Goal: Information Seeking & Learning: Learn about a topic

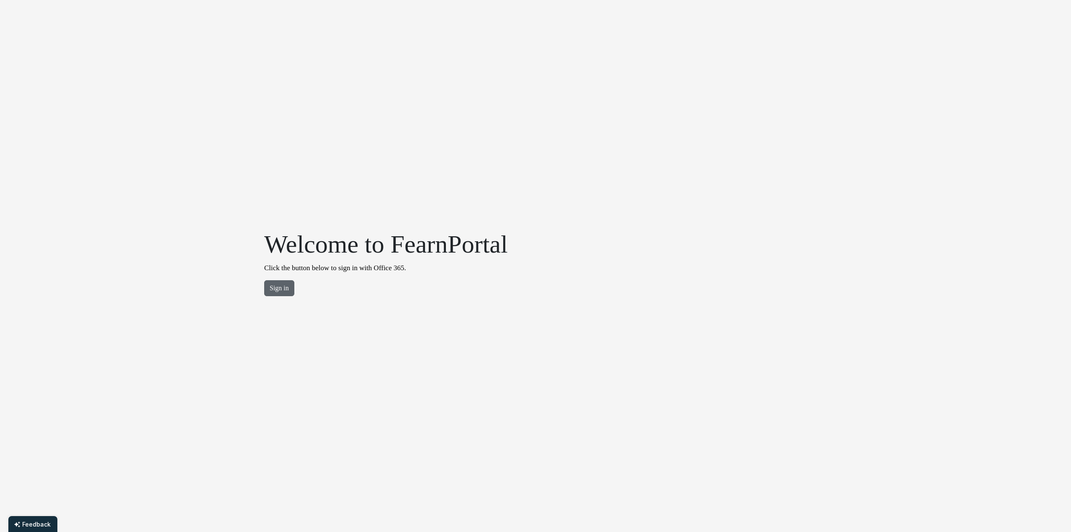
click at [290, 286] on button "Sign in" at bounding box center [279, 288] width 30 height 16
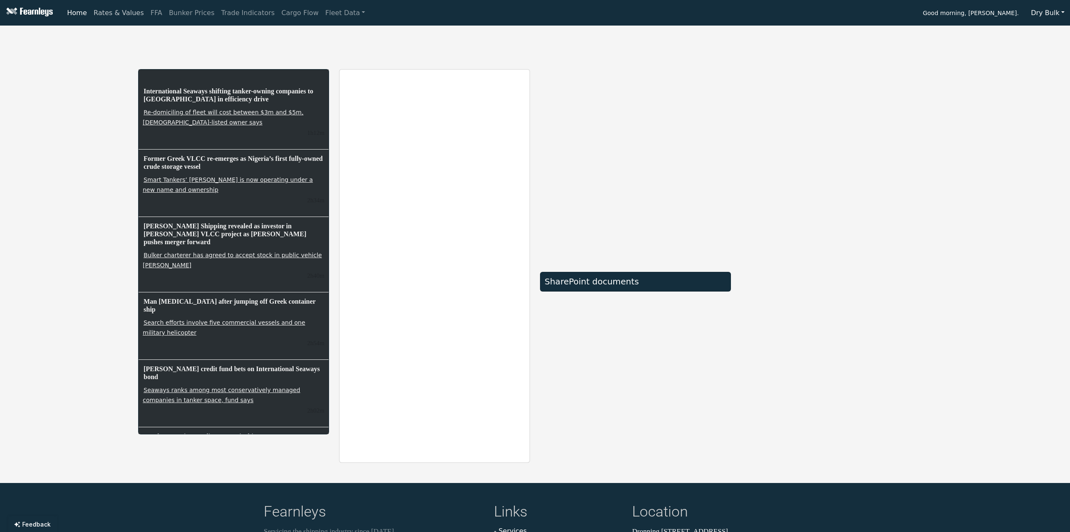
click at [106, 15] on link "Rates & Values" at bounding box center [118, 13] width 57 height 17
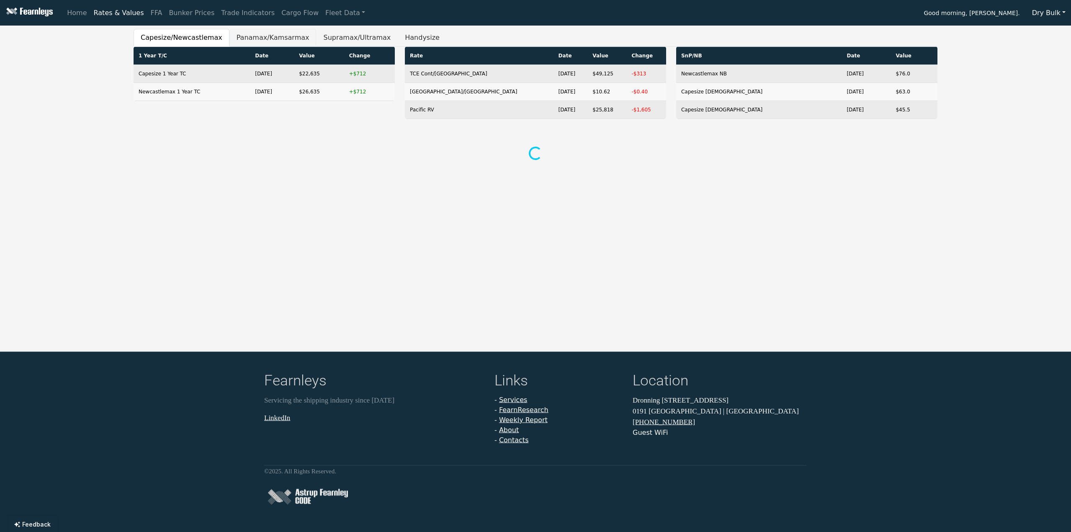
click at [230, 34] on button "Panamax/Kamsarmax" at bounding box center [272, 38] width 87 height 18
